Goal: Information Seeking & Learning: Learn about a topic

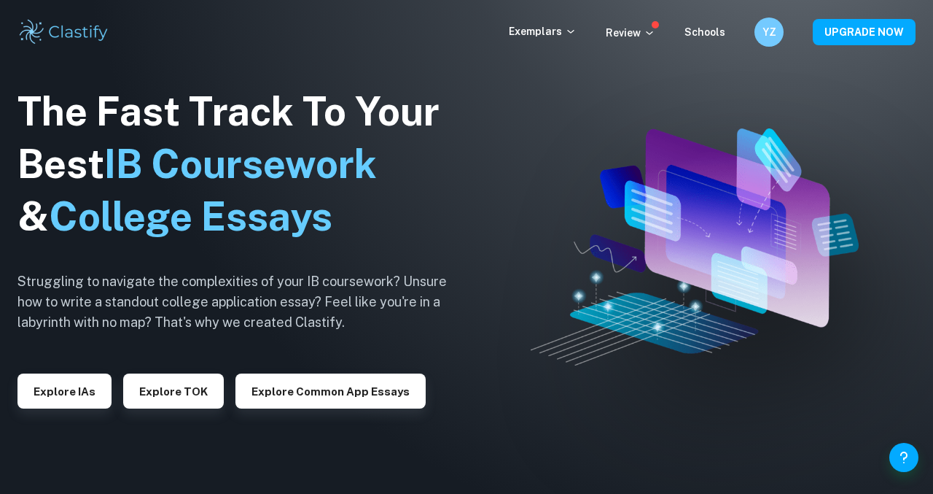
click at [572, 15] on div "Exemplars Review Schools YZ UPGRADE NOW" at bounding box center [466, 32] width 933 height 64
click at [570, 20] on div "Exemplars Review Schools YZ UPGRADE NOW" at bounding box center [466, 31] width 933 height 29
click at [570, 25] on p "Exemplars" at bounding box center [543, 31] width 68 height 16
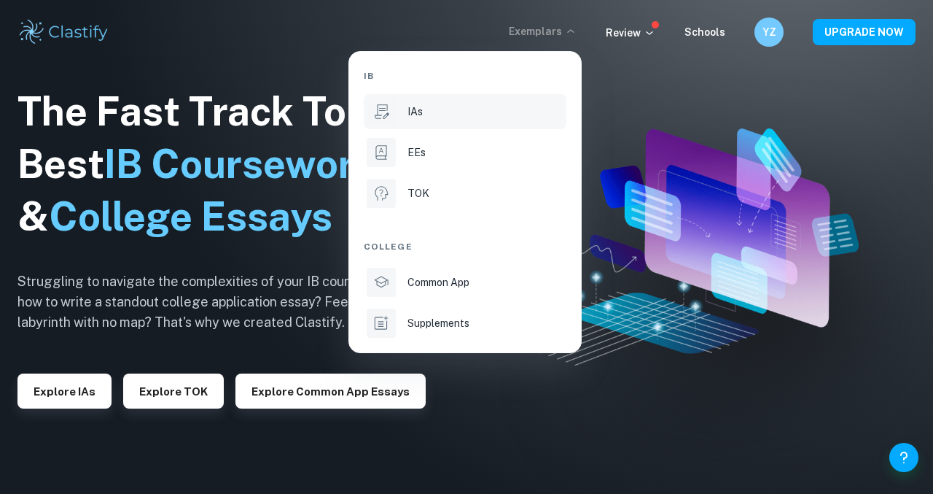
click at [416, 120] on li "IAs" at bounding box center [465, 111] width 203 height 35
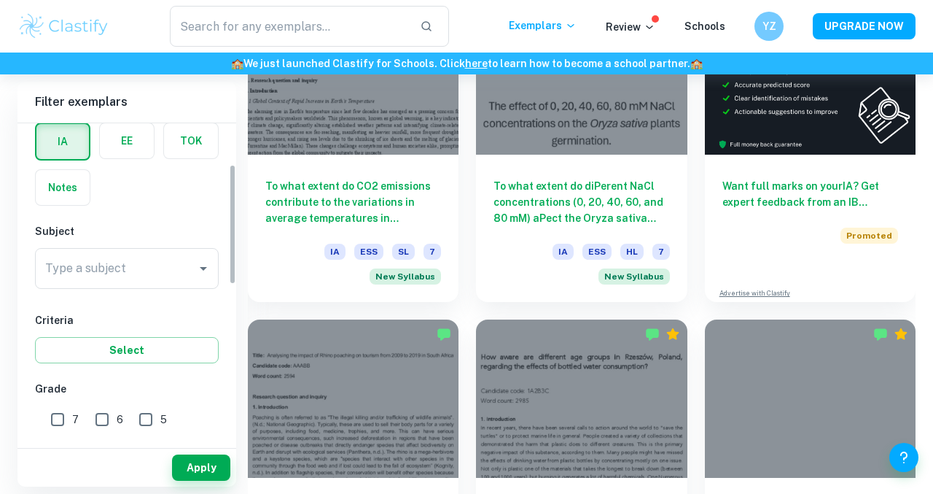
scroll to position [124, 0]
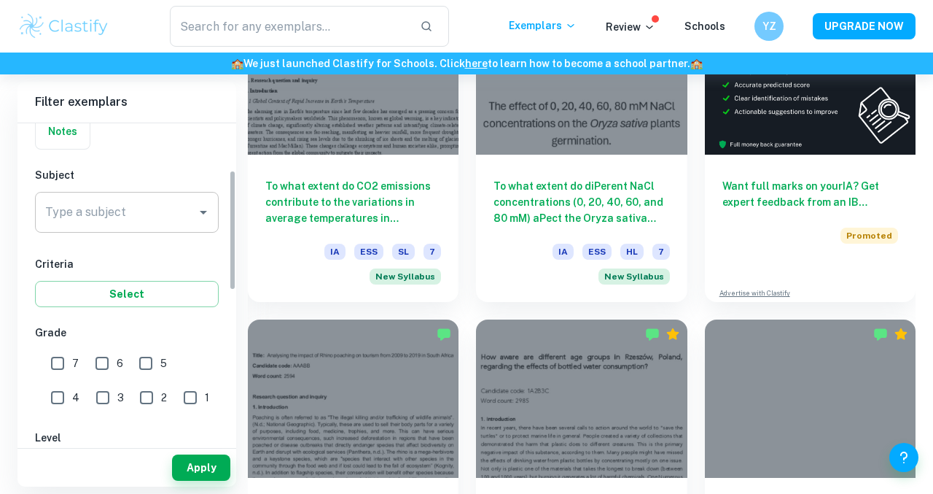
click at [139, 222] on input "Type a subject" at bounding box center [116, 212] width 149 height 28
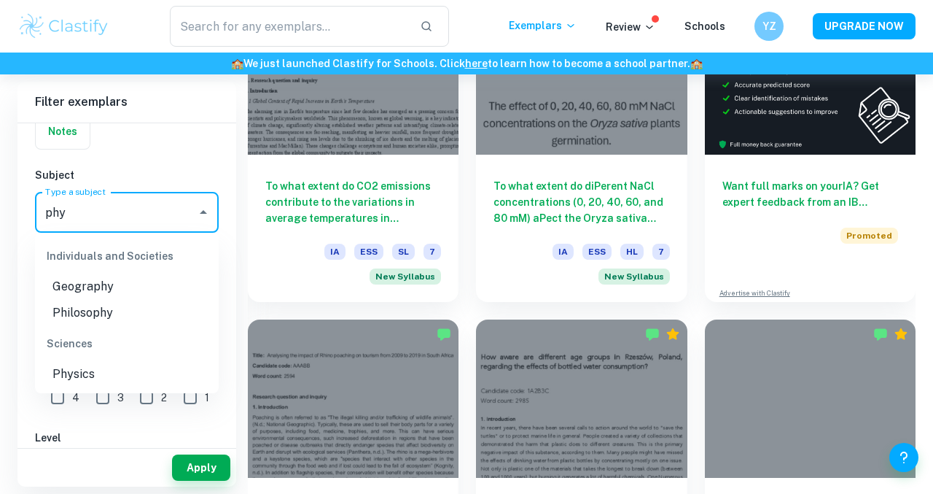
click at [98, 376] on li "Physics" at bounding box center [127, 374] width 184 height 26
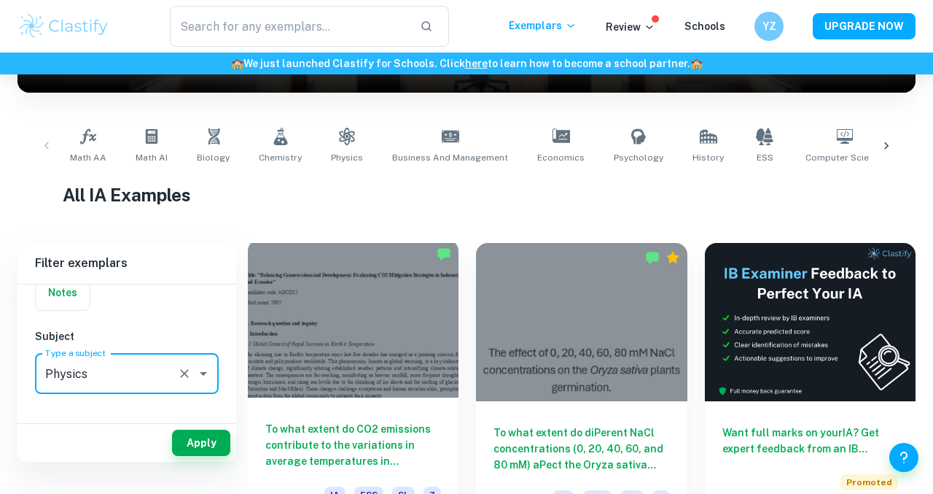
scroll to position [152, 0]
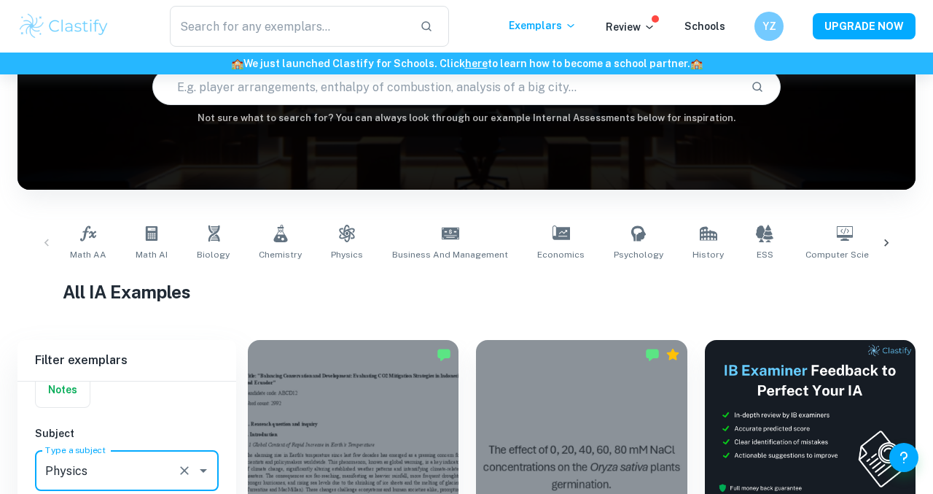
type input "Physics"
click at [371, 101] on input "text" at bounding box center [446, 86] width 586 height 41
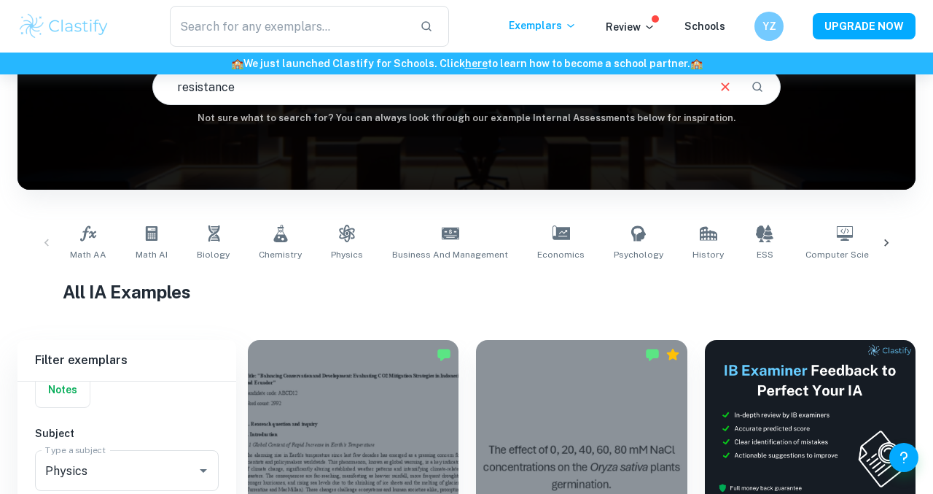
type input "resistance"
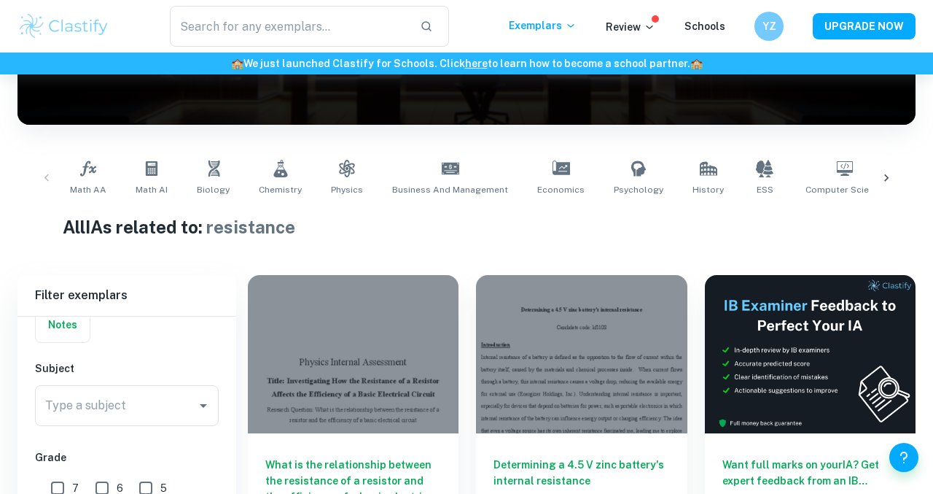
scroll to position [368, 0]
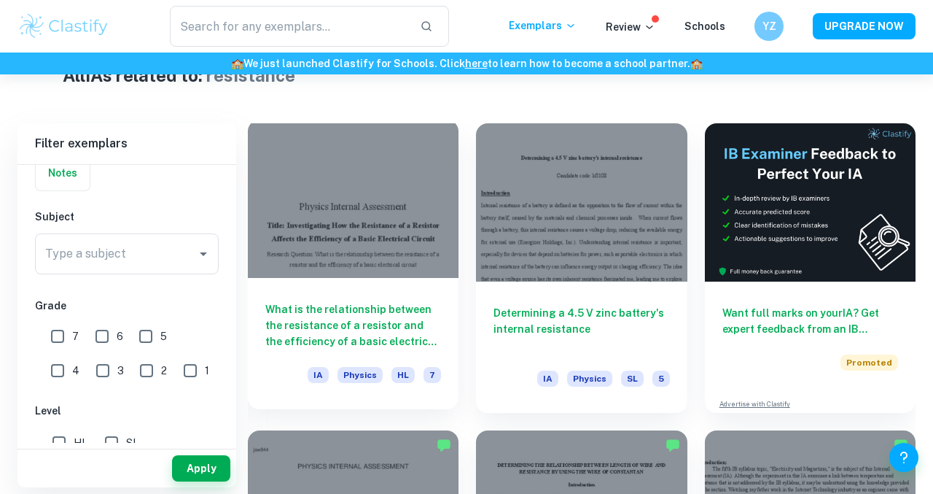
click at [346, 232] on div at bounding box center [353, 199] width 211 height 158
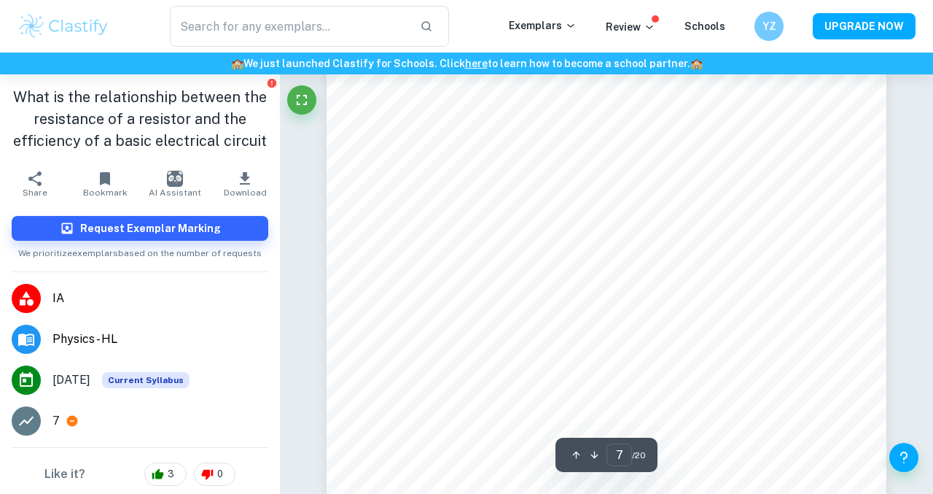
scroll to position [4674, 0]
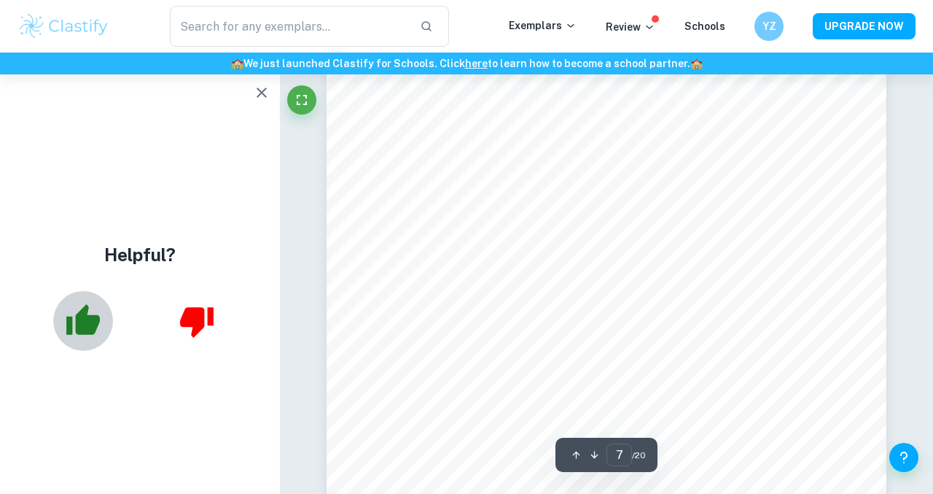
click at [90, 327] on icon "button" at bounding box center [83, 319] width 34 height 31
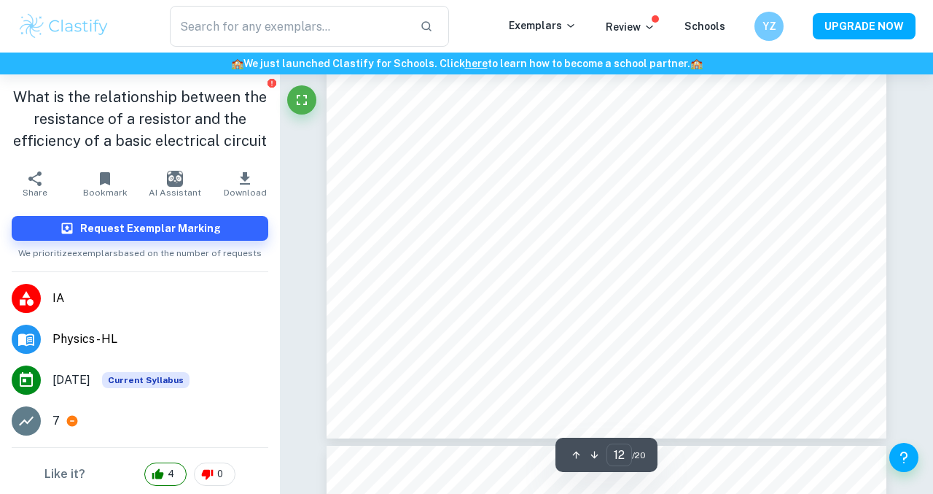
scroll to position [8803, 0]
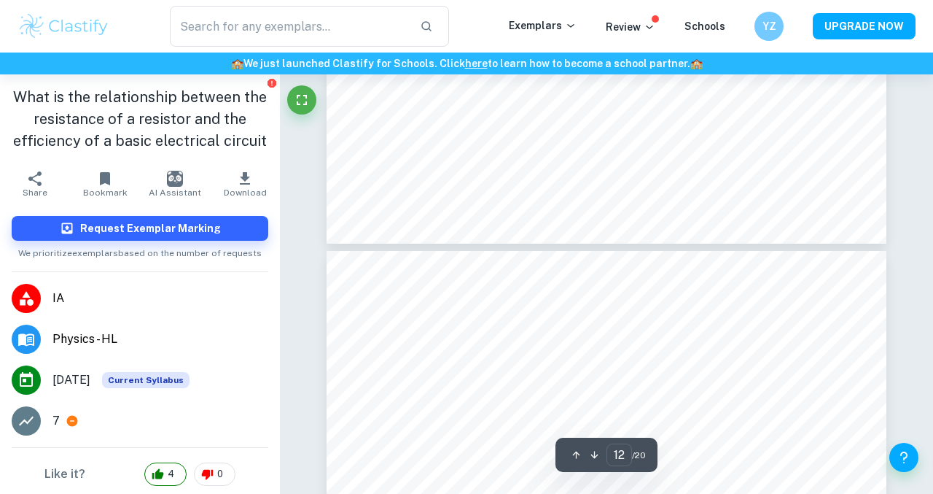
type input "13"
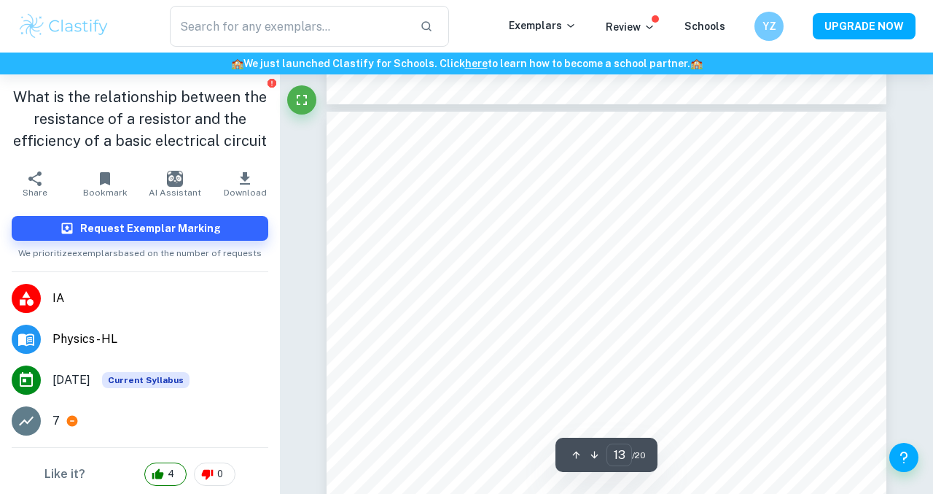
scroll to position [9099, 0]
